Goal: Transaction & Acquisition: Purchase product/service

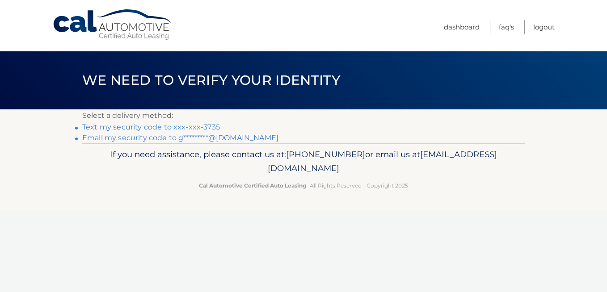
click at [205, 127] on link "Text my security code to xxx-xxx-3735" at bounding box center [151, 127] width 138 height 8
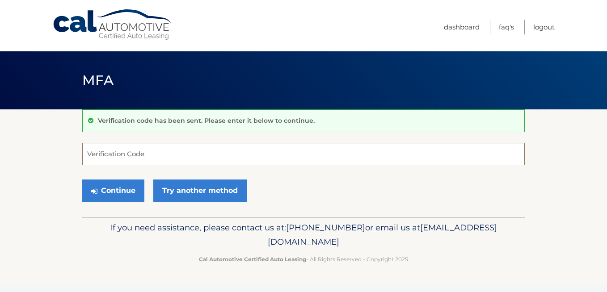
click at [168, 160] on input "Verification Code" at bounding box center [303, 154] width 443 height 22
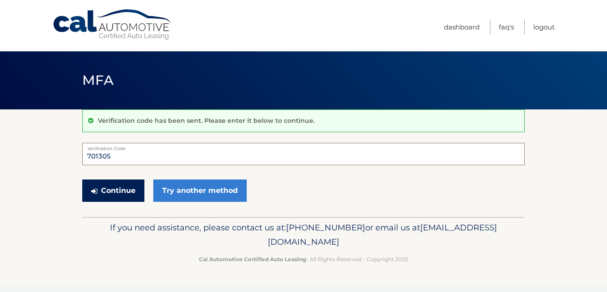
type input "701305"
click at [120, 189] on button "Continue" at bounding box center [113, 191] width 62 height 22
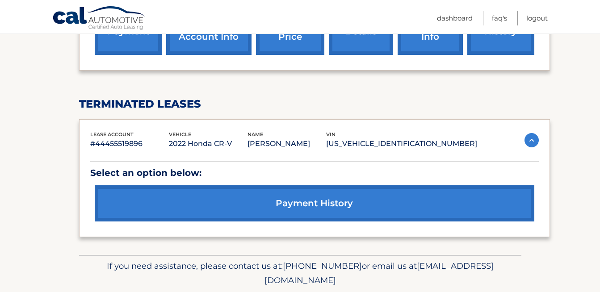
scroll to position [386, 0]
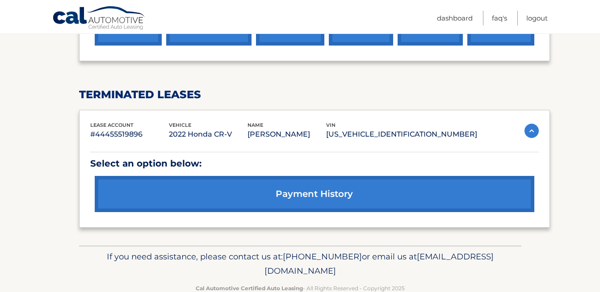
click at [125, 189] on link "payment history" at bounding box center [315, 194] width 440 height 36
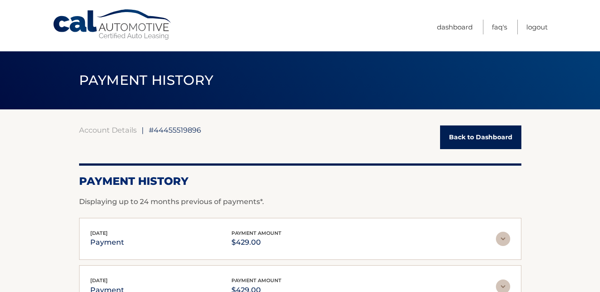
click at [460, 140] on link "Back to Dashboard" at bounding box center [480, 138] width 81 height 24
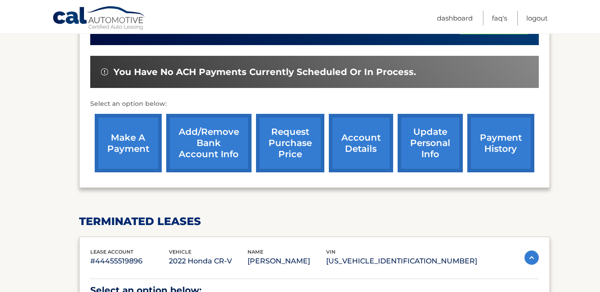
scroll to position [258, 0]
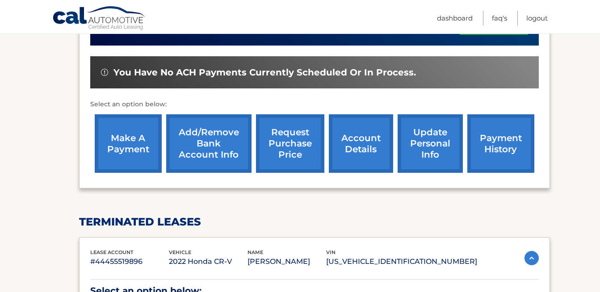
click at [500, 140] on link "payment history" at bounding box center [501, 143] width 67 height 59
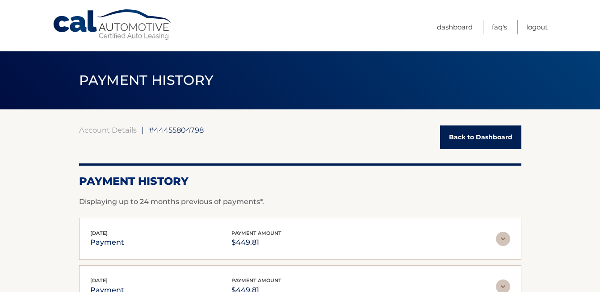
click at [497, 137] on link "Back to Dashboard" at bounding box center [480, 138] width 81 height 24
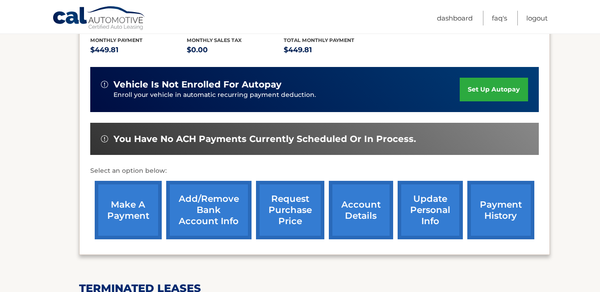
scroll to position [194, 0]
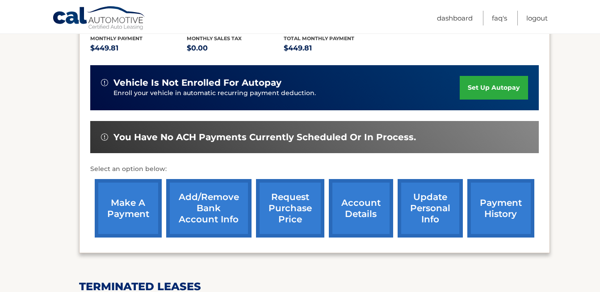
click at [137, 203] on link "make a payment" at bounding box center [128, 208] width 67 height 59
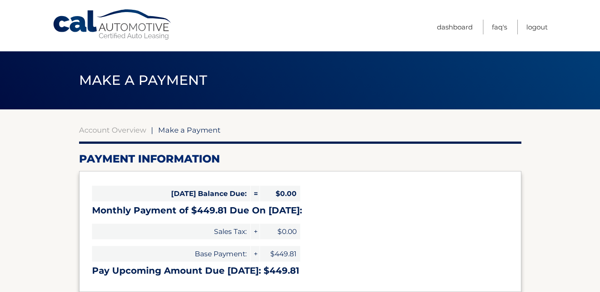
select select "ZDNlOWVhZWMtODZhOC00ZjY4LTgzNzItYmY3NjQyZjlhZjIz"
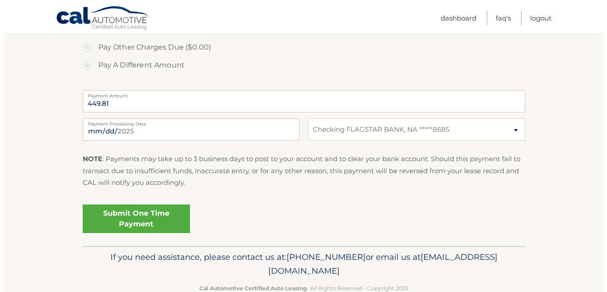
scroll to position [325, 0]
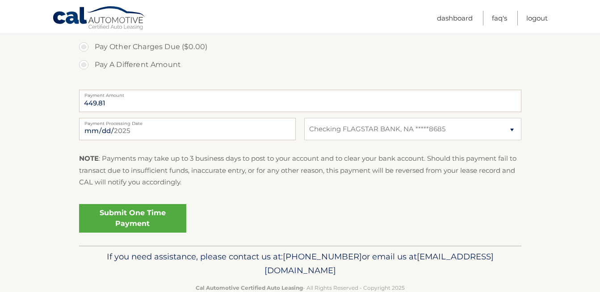
click at [135, 216] on link "Submit One Time Payment" at bounding box center [132, 218] width 107 height 29
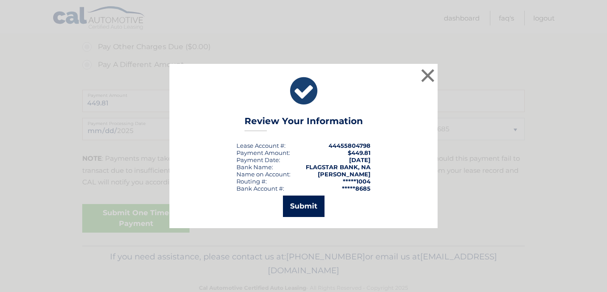
click at [306, 206] on button "Submit" at bounding box center [304, 206] width 42 height 21
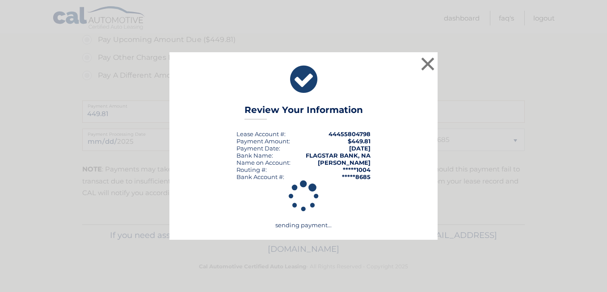
scroll to position [314, 0]
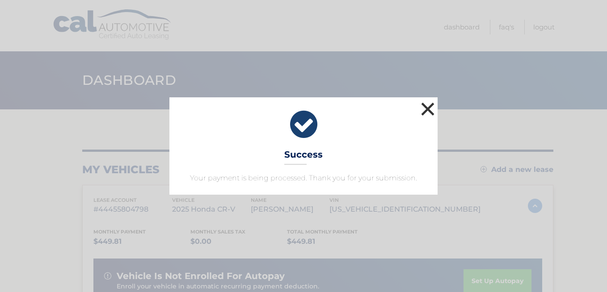
click at [431, 104] on button "×" at bounding box center [428, 109] width 18 height 18
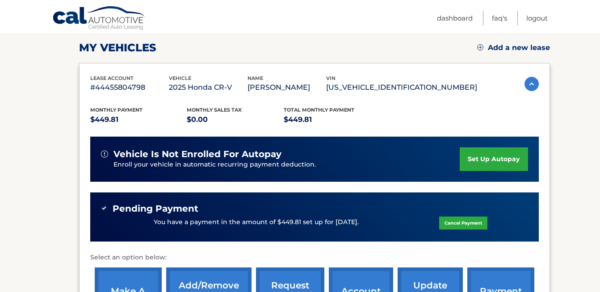
scroll to position [131, 0]
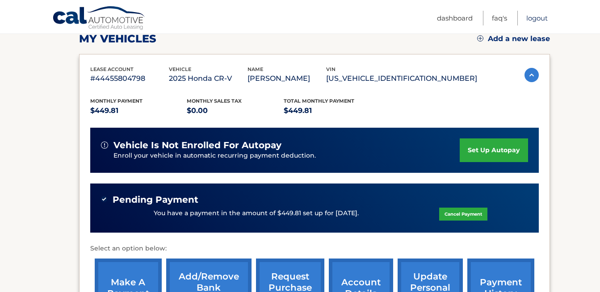
click at [532, 17] on link "Logout" at bounding box center [537, 18] width 21 height 15
